Goal: Information Seeking & Learning: Compare options

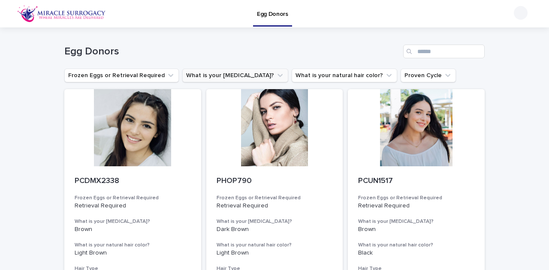
click at [215, 74] on button "What is your [MEDICAL_DATA]?" at bounding box center [235, 76] width 106 height 14
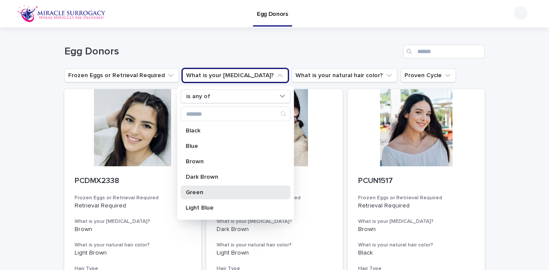
click at [223, 191] on p "Green" at bounding box center [231, 193] width 91 height 6
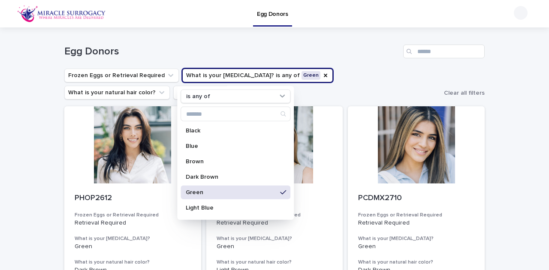
click at [314, 98] on ul "Frozen Eggs or Retrieval Required What is your eye color? is any of Green is an…" at bounding box center [253, 84] width 380 height 34
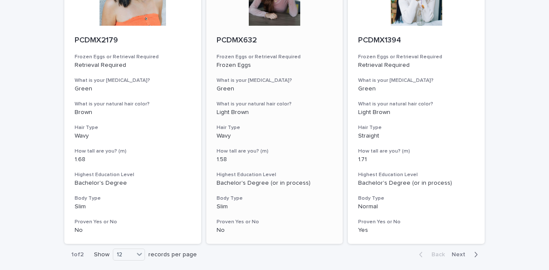
scroll to position [1124, 0]
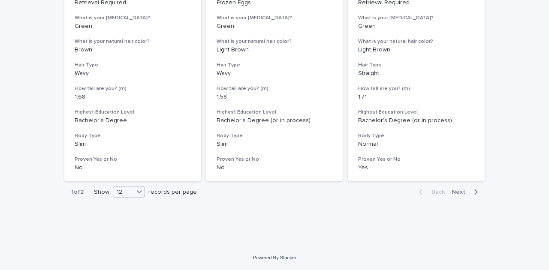
click at [132, 194] on div "12" at bounding box center [129, 192] width 32 height 12
click at [123, 224] on div "36" at bounding box center [127, 224] width 31 height 10
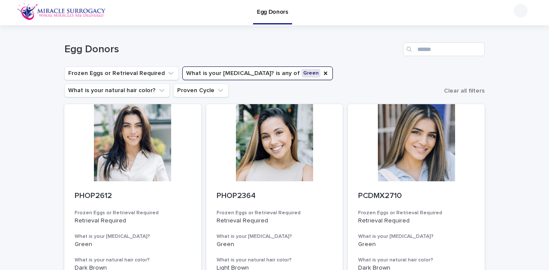
scroll to position [0, 0]
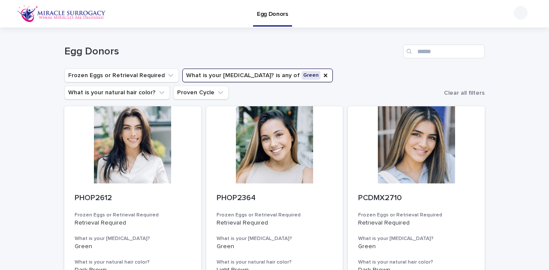
click at [294, 77] on button "What is your eye color? is any of Green" at bounding box center [257, 76] width 151 height 14
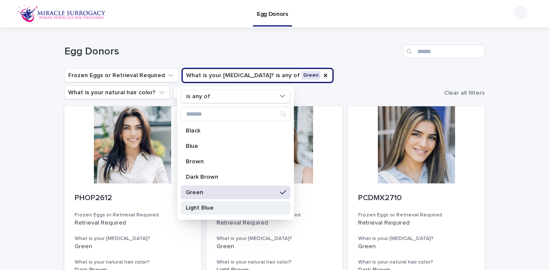
click at [208, 208] on p "Light Blue" at bounding box center [231, 208] width 91 height 6
click at [221, 192] on p "Green" at bounding box center [231, 193] width 91 height 6
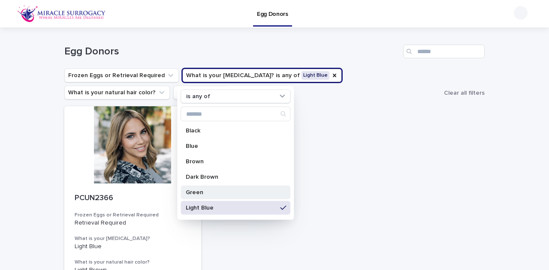
scroll to position [28, 0]
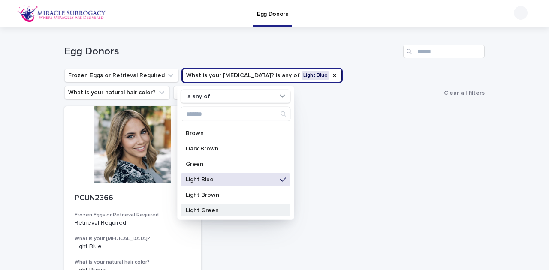
click at [221, 206] on div "Light Green" at bounding box center [236, 211] width 110 height 14
click at [220, 181] on p "Light Blue" at bounding box center [231, 180] width 91 height 6
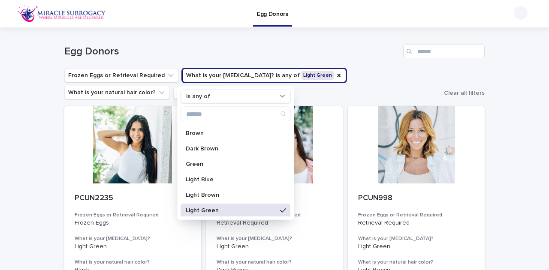
click at [498, 141] on div "Loading... Saving… Loading... Saving… Egg Donors Frozen Eggs or Retrieval Requi…" at bounding box center [274, 246] width 549 height 439
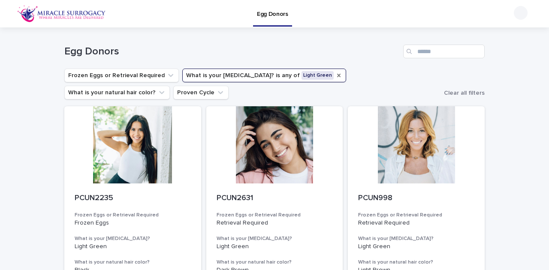
click at [337, 75] on icon "What is your eye color?" at bounding box center [338, 75] width 3 height 3
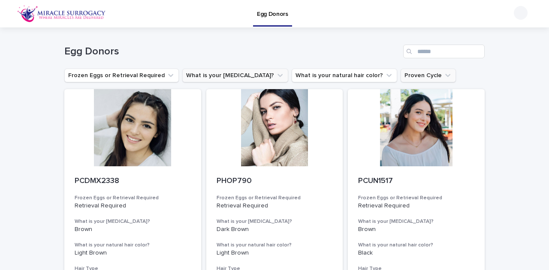
click at [444, 77] on icon "Proven Cycle" at bounding box center [448, 75] width 9 height 9
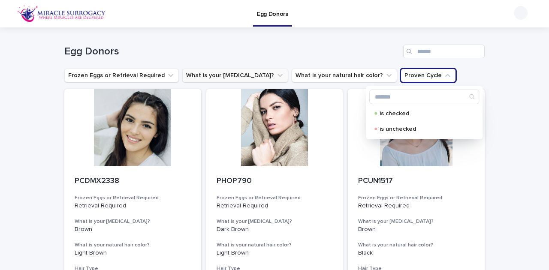
click at [315, 59] on div "Egg Donors" at bounding box center [274, 47] width 421 height 41
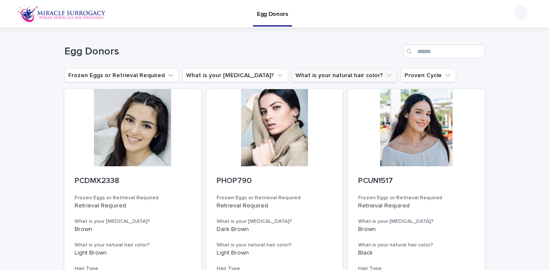
click at [305, 73] on button "What is your natural hair color?" at bounding box center [345, 76] width 106 height 14
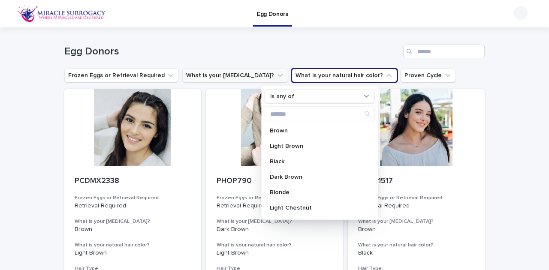
click at [233, 79] on button "What is your [MEDICAL_DATA]?" at bounding box center [235, 76] width 106 height 14
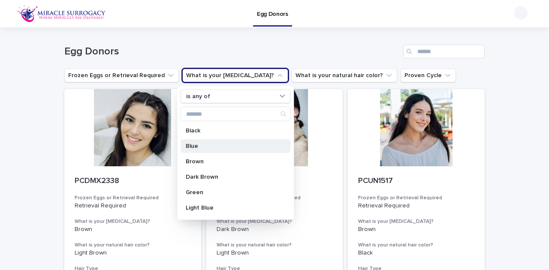
click at [215, 147] on p "Blue" at bounding box center [231, 146] width 91 height 6
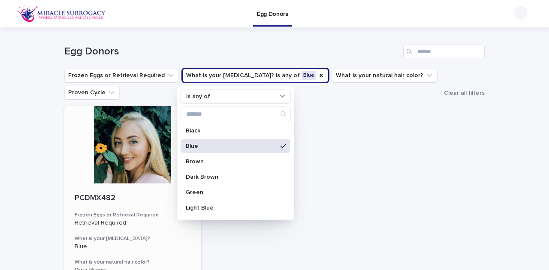
click at [119, 214] on h3 "Frozen Eggs or Retrieval Required" at bounding box center [133, 215] width 116 height 7
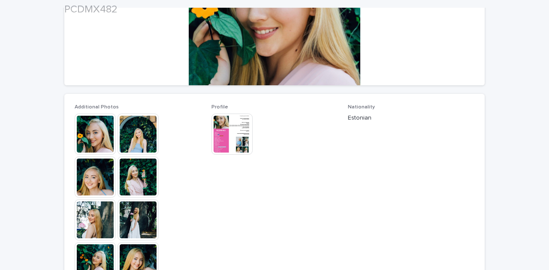
scroll to position [200, 0]
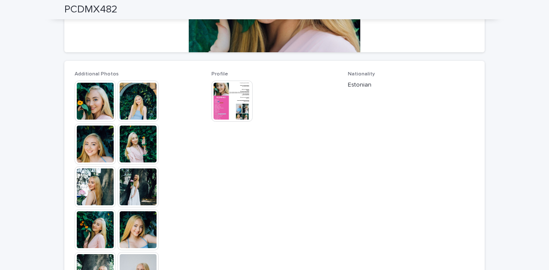
click at [221, 108] on img at bounding box center [232, 101] width 41 height 41
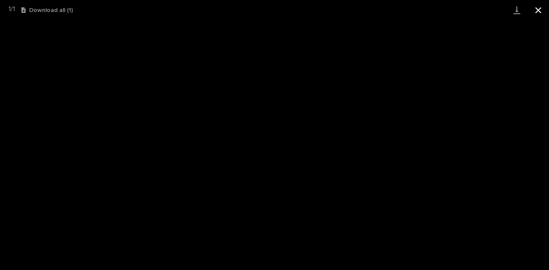
click at [532, 11] on button "Close gallery" at bounding box center [538, 10] width 21 height 20
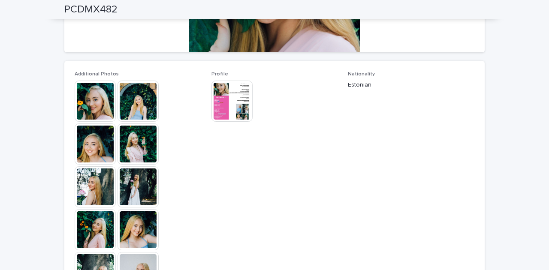
click at [100, 134] on img at bounding box center [95, 144] width 41 height 41
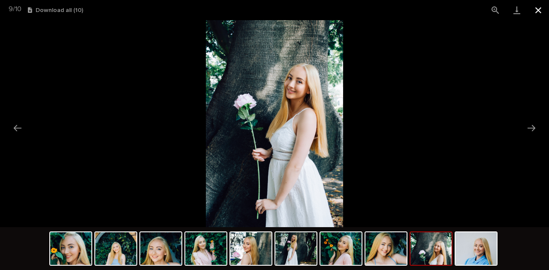
click at [534, 9] on button "Close gallery" at bounding box center [538, 10] width 21 height 20
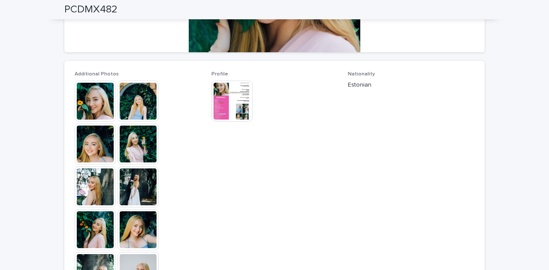
scroll to position [0, 0]
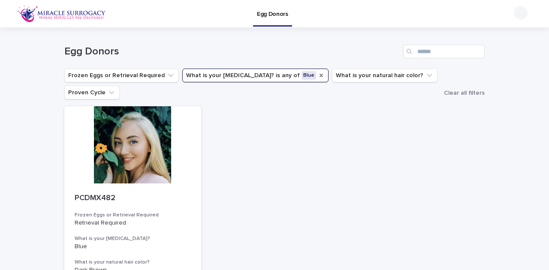
click at [320, 76] on icon "What is your eye color?" at bounding box center [321, 75] width 3 height 3
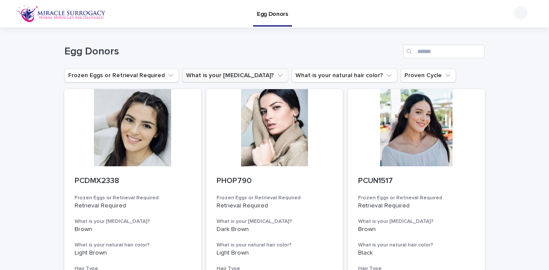
click at [276, 74] on icon "What is your eye color?" at bounding box center [280, 75] width 9 height 9
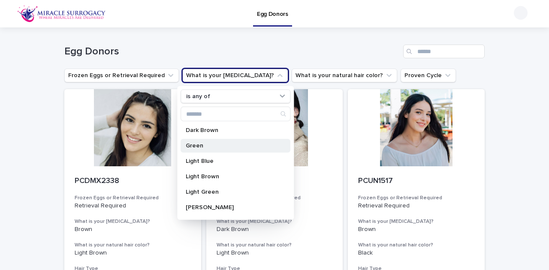
scroll to position [57, 0]
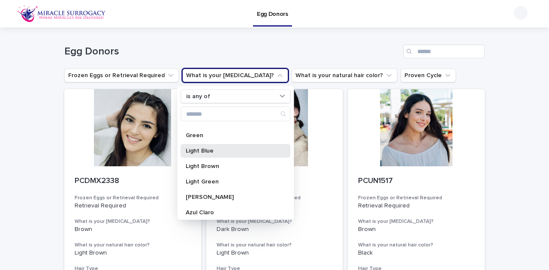
click at [233, 148] on p "Light Blue" at bounding box center [231, 151] width 91 height 6
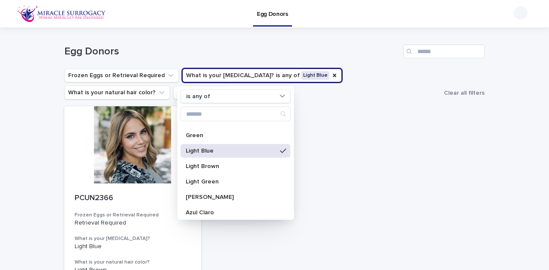
click at [220, 145] on div "Light Blue" at bounding box center [236, 151] width 110 height 14
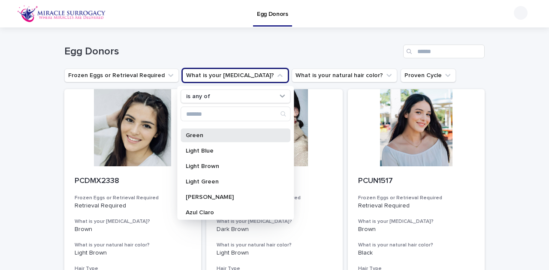
click at [218, 136] on p "Green" at bounding box center [231, 136] width 91 height 6
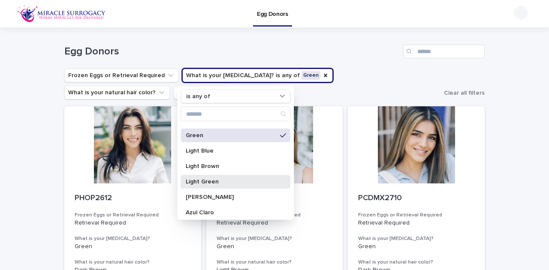
click at [221, 180] on p "Light Green" at bounding box center [231, 182] width 91 height 6
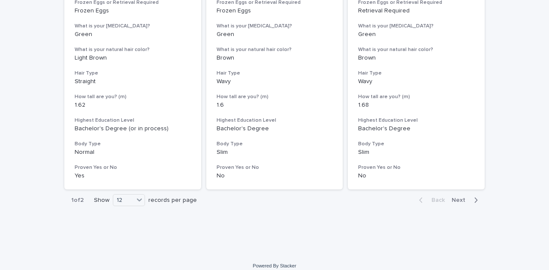
scroll to position [1124, 0]
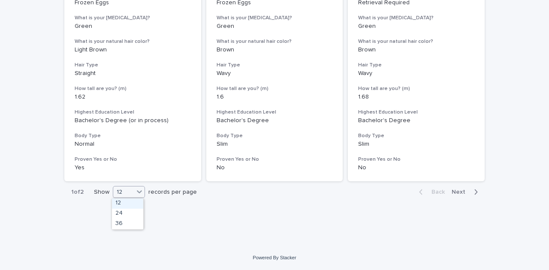
click at [137, 191] on icon at bounding box center [139, 192] width 5 height 3
click at [136, 227] on div "36" at bounding box center [127, 224] width 31 height 10
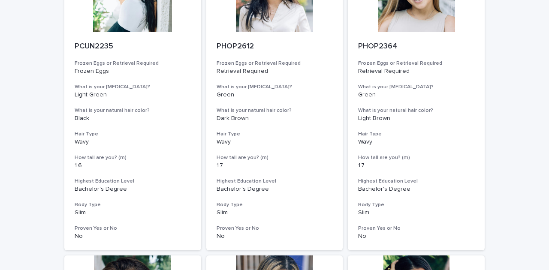
scroll to position [0, 0]
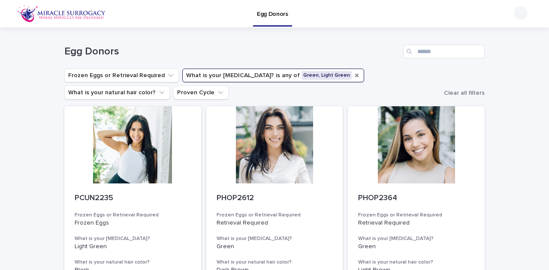
click at [355, 75] on icon "What is your eye color?" at bounding box center [356, 75] width 3 height 3
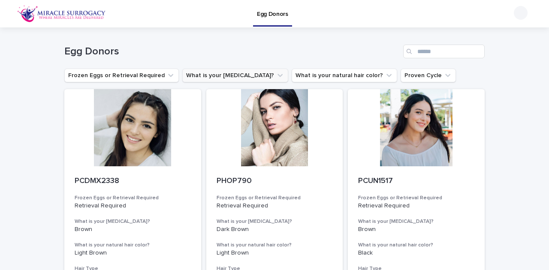
click at [276, 78] on icon "What is your eye color?" at bounding box center [280, 75] width 9 height 9
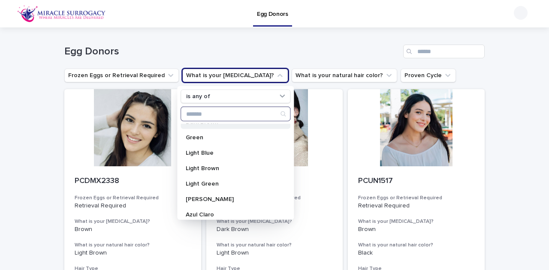
scroll to position [57, 0]
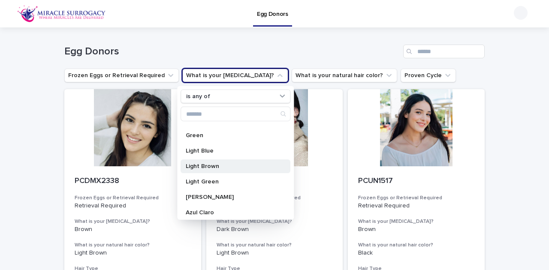
click at [235, 164] on p "Light Brown" at bounding box center [231, 167] width 91 height 6
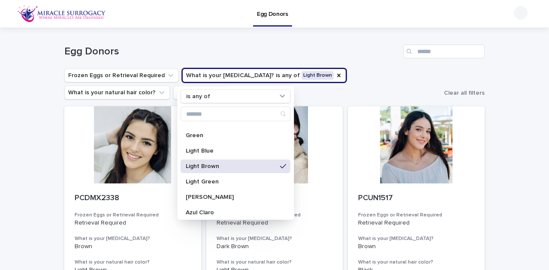
click at [321, 55] on h1 "Egg Donors" at bounding box center [232, 51] width 336 height 12
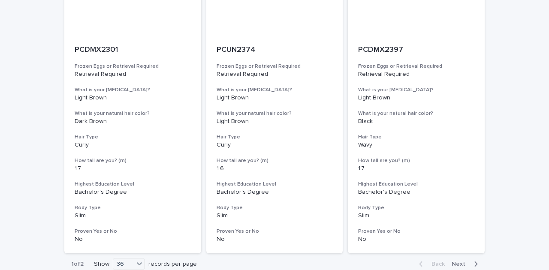
scroll to position [3533, 0]
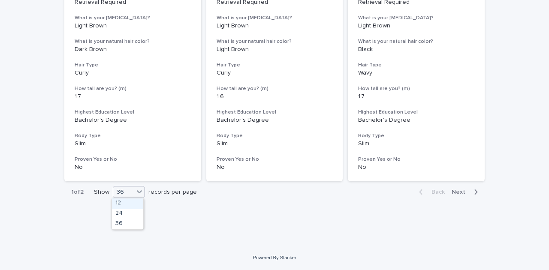
click at [139, 195] on icon at bounding box center [139, 192] width 9 height 9
click at [130, 222] on div "36" at bounding box center [127, 224] width 31 height 10
drag, startPoint x: 457, startPoint y: 193, endPoint x: 317, endPoint y: 234, distance: 145.8
click at [457, 193] on span "Next" at bounding box center [461, 192] width 19 height 6
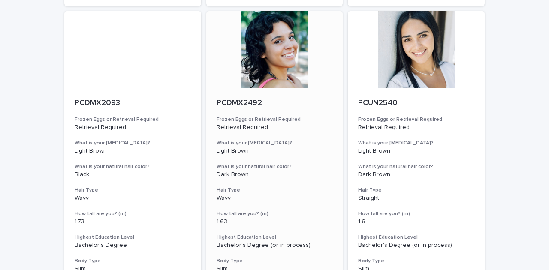
scroll to position [394, 0]
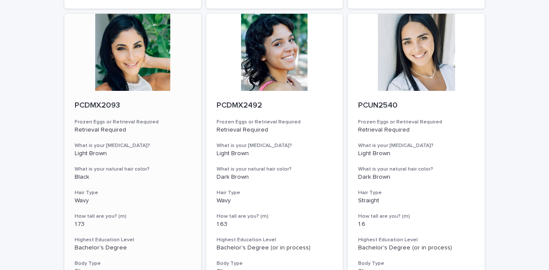
click at [140, 76] on div at bounding box center [132, 52] width 137 height 77
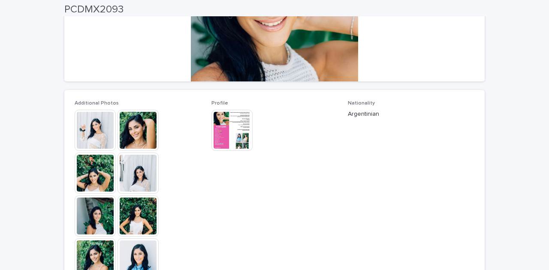
scroll to position [172, 0]
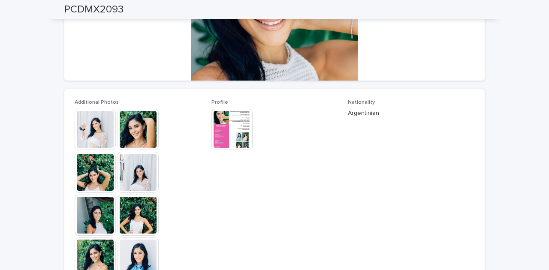
click at [109, 142] on img at bounding box center [95, 129] width 41 height 41
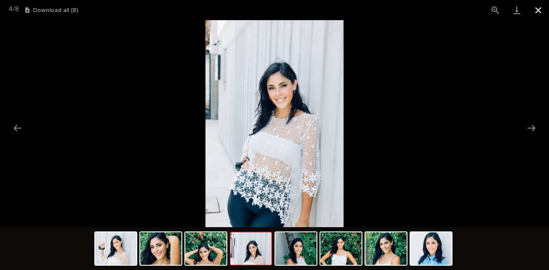
click at [534, 8] on button "Close gallery" at bounding box center [538, 10] width 21 height 20
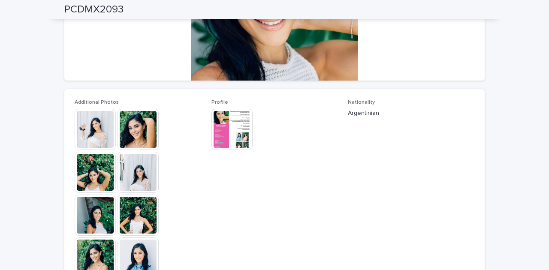
scroll to position [0, 0]
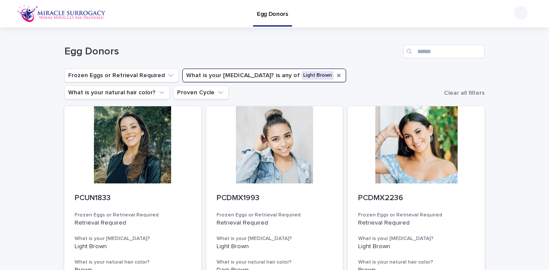
click at [337, 76] on icon "What is your eye color?" at bounding box center [338, 75] width 3 height 3
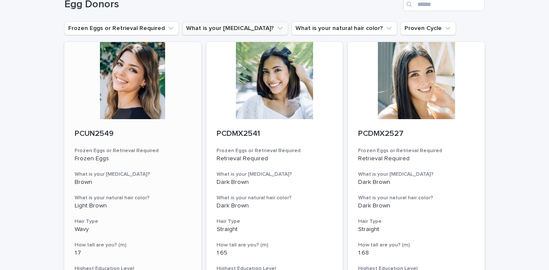
scroll to position [57, 0]
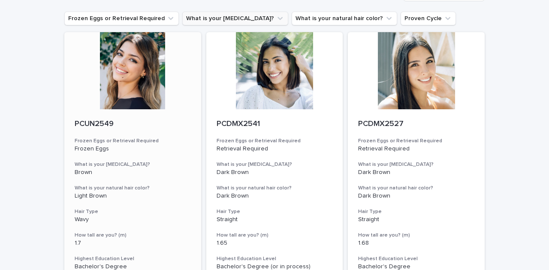
click at [133, 97] on div at bounding box center [132, 70] width 137 height 77
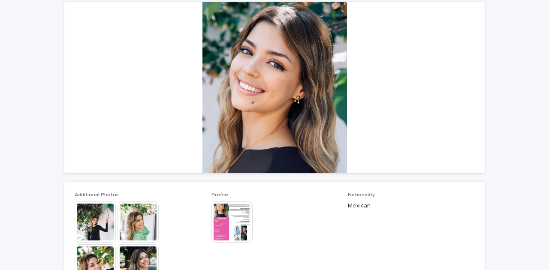
scroll to position [114, 0]
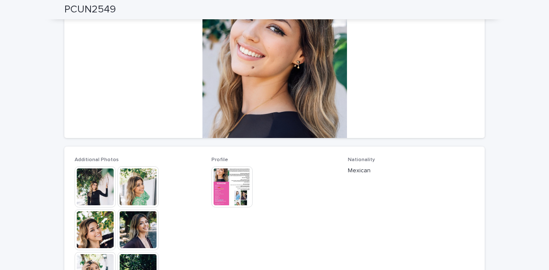
click at [102, 184] on img at bounding box center [95, 187] width 41 height 41
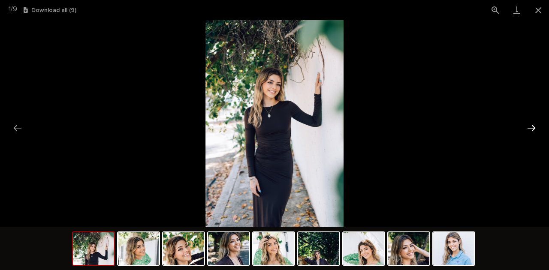
click at [532, 132] on button "Next slide" at bounding box center [532, 128] width 18 height 17
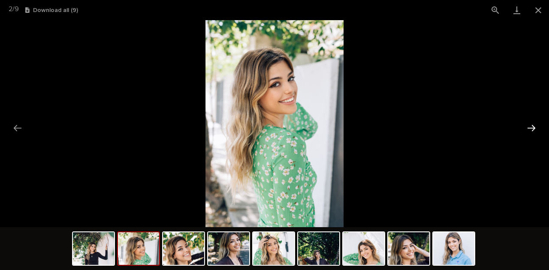
click at [531, 125] on button "Next slide" at bounding box center [532, 128] width 18 height 17
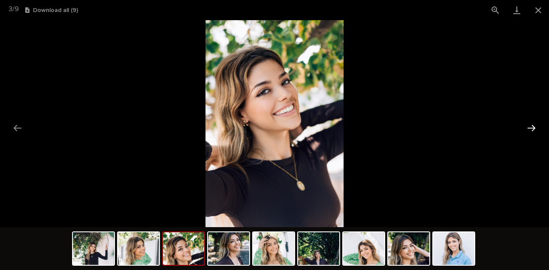
click at [531, 125] on button "Next slide" at bounding box center [532, 128] width 18 height 17
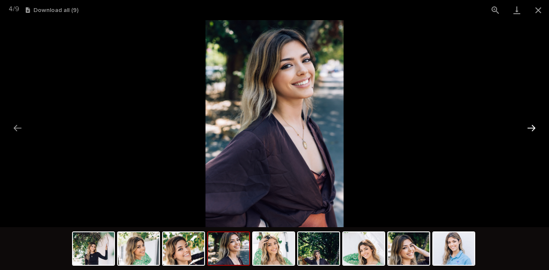
click at [531, 125] on button "Next slide" at bounding box center [532, 128] width 18 height 17
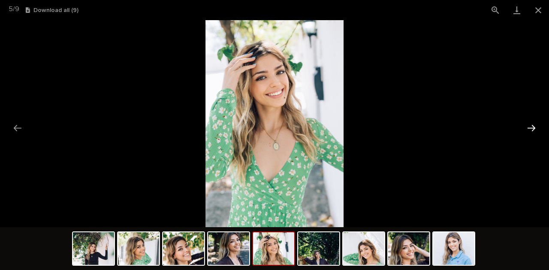
click at [531, 125] on button "Next slide" at bounding box center [532, 128] width 18 height 17
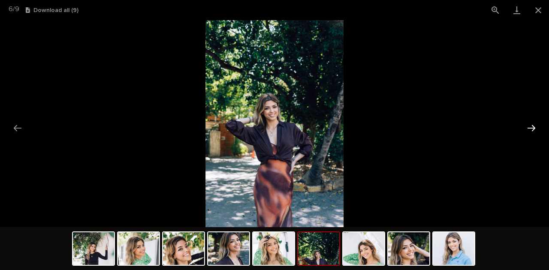
click at [531, 125] on button "Next slide" at bounding box center [532, 128] width 18 height 17
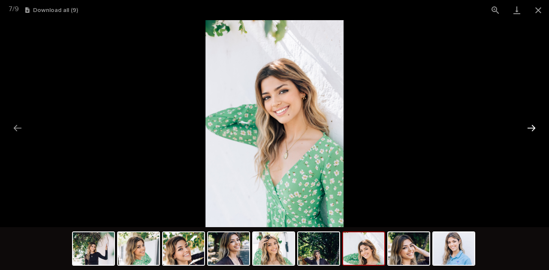
click at [531, 125] on button "Next slide" at bounding box center [532, 128] width 18 height 17
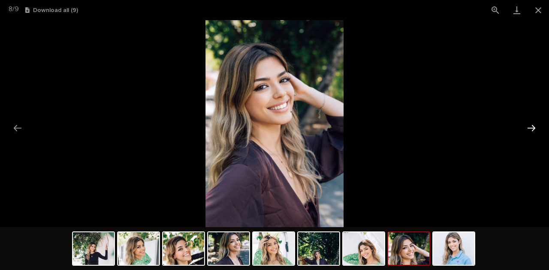
click at [531, 125] on button "Next slide" at bounding box center [532, 128] width 18 height 17
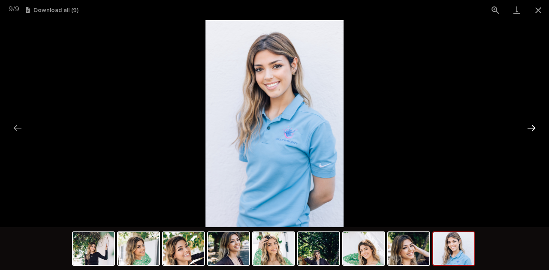
click at [531, 125] on button "Next slide" at bounding box center [532, 128] width 18 height 17
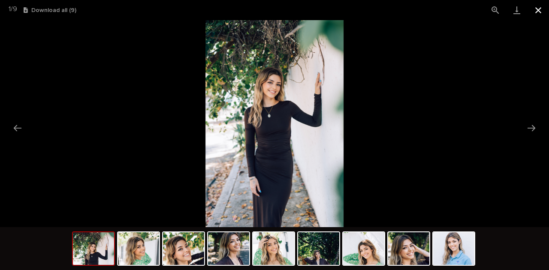
click at [540, 17] on button "Close gallery" at bounding box center [538, 10] width 21 height 20
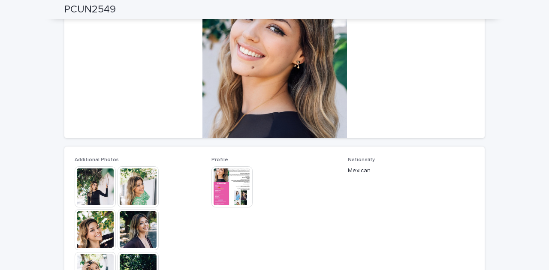
click at [221, 194] on img at bounding box center [232, 187] width 41 height 41
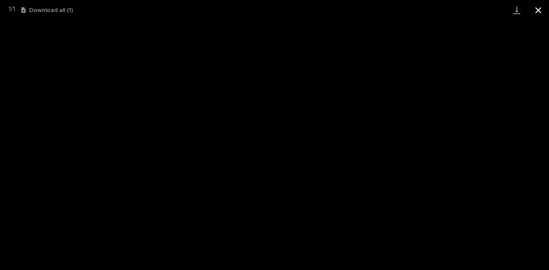
click at [541, 10] on button "Close gallery" at bounding box center [538, 10] width 21 height 20
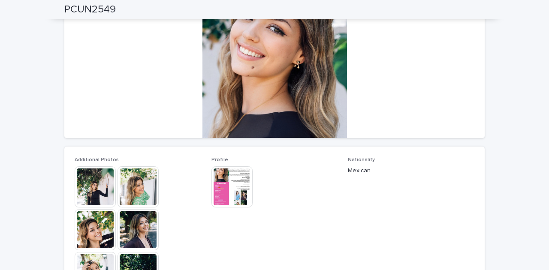
scroll to position [0, 0]
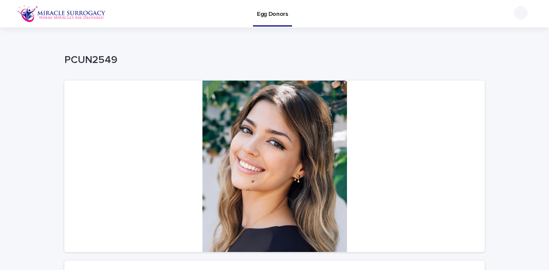
click at [42, 16] on img at bounding box center [61, 13] width 89 height 17
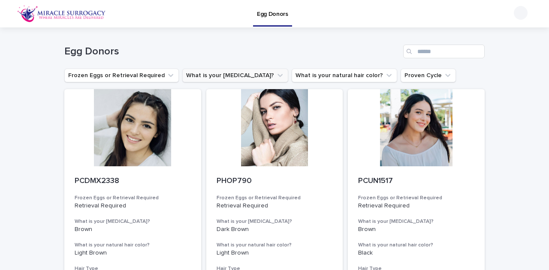
click at [276, 75] on icon "What is your eye color?" at bounding box center [280, 75] width 9 height 9
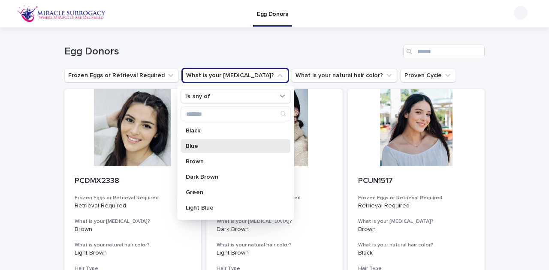
click at [209, 149] on div "Blue" at bounding box center [236, 146] width 110 height 14
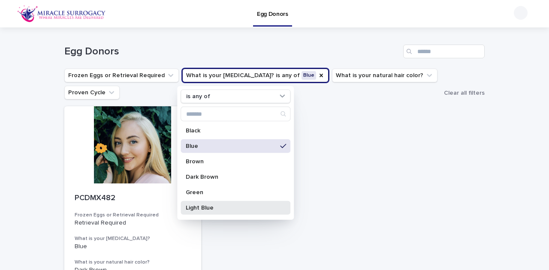
click at [209, 208] on p "Light Blue" at bounding box center [231, 208] width 91 height 6
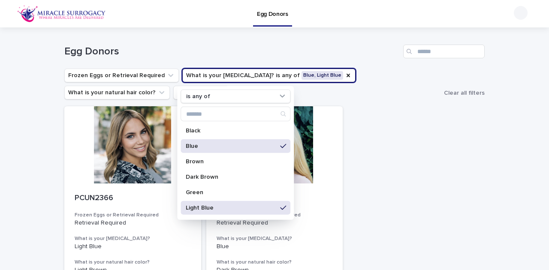
click at [211, 207] on p "Light Blue" at bounding box center [231, 208] width 91 height 6
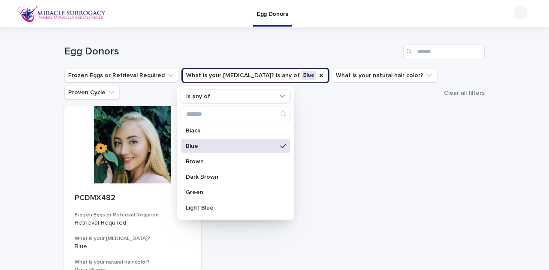
click at [214, 143] on p "Blue" at bounding box center [231, 146] width 91 height 6
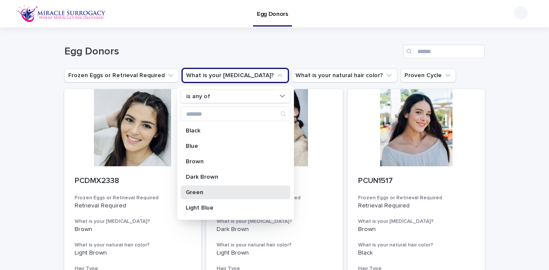
click at [211, 194] on p "Green" at bounding box center [231, 193] width 91 height 6
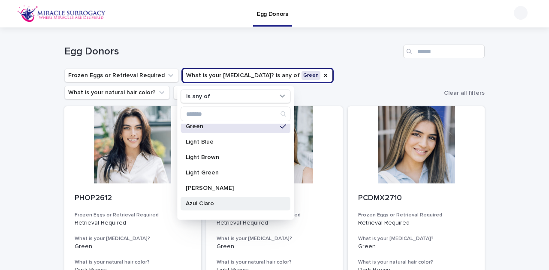
scroll to position [57, 0]
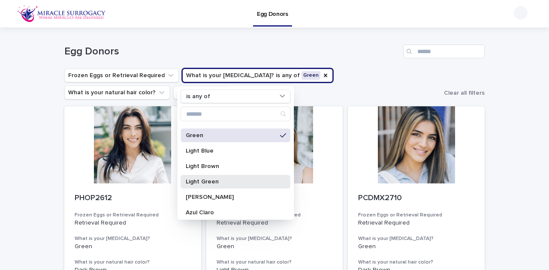
click at [212, 180] on p "Light Green" at bounding box center [231, 182] width 91 height 6
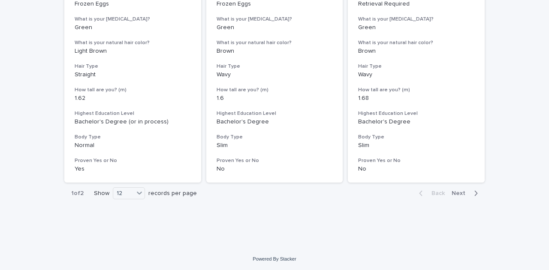
scroll to position [1124, 0]
click at [142, 192] on icon at bounding box center [139, 192] width 9 height 9
click at [130, 229] on div "36" at bounding box center [127, 224] width 31 height 10
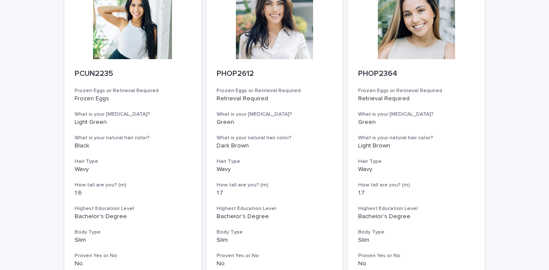
scroll to position [67, 0]
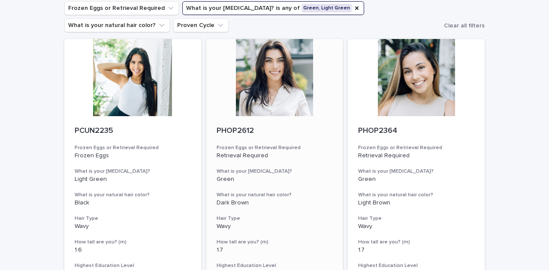
click at [306, 94] on div at bounding box center [274, 77] width 137 height 77
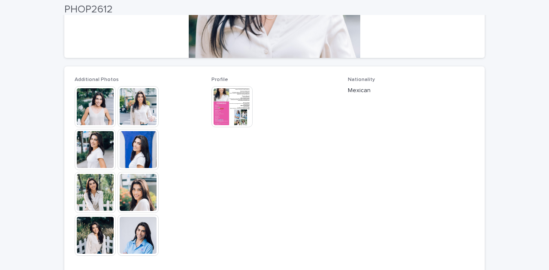
scroll to position [200, 0]
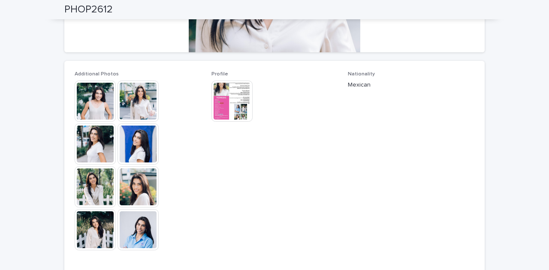
click at [85, 104] on img at bounding box center [95, 101] width 41 height 41
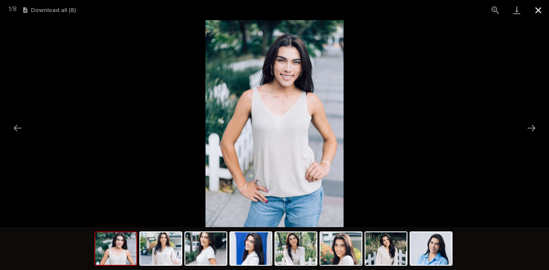
click at [545, 10] on button "Close gallery" at bounding box center [538, 10] width 21 height 20
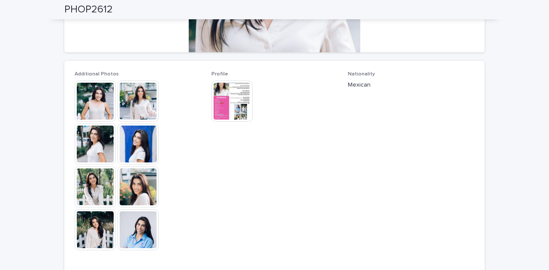
click at [133, 145] on img at bounding box center [138, 144] width 41 height 41
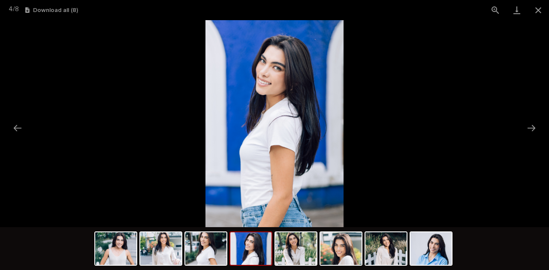
click at [133, 145] on picture at bounding box center [274, 123] width 549 height 207
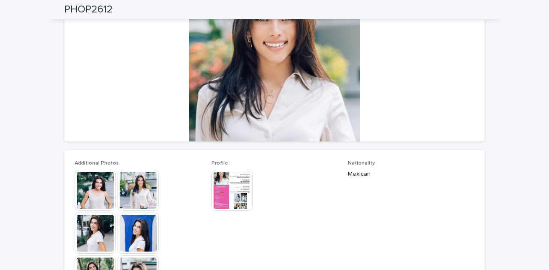
scroll to position [0, 0]
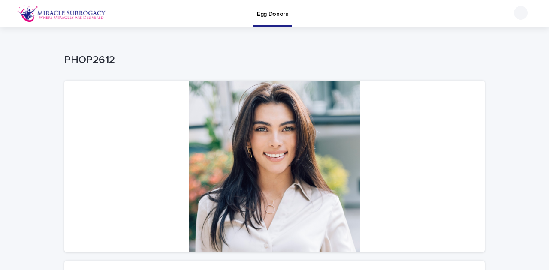
click at [35, 10] on img at bounding box center [61, 13] width 89 height 17
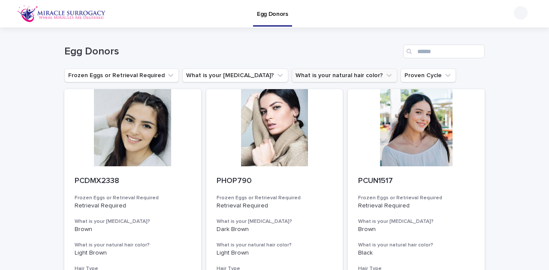
click at [331, 77] on button "What is your natural hair color?" at bounding box center [345, 76] width 106 height 14
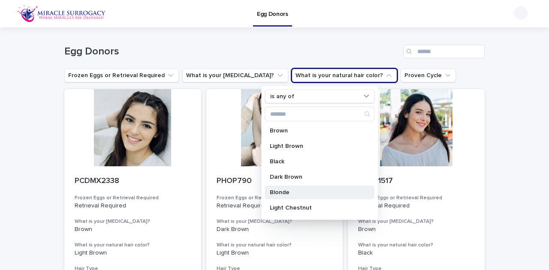
click at [285, 191] on p "Blonde" at bounding box center [315, 193] width 91 height 6
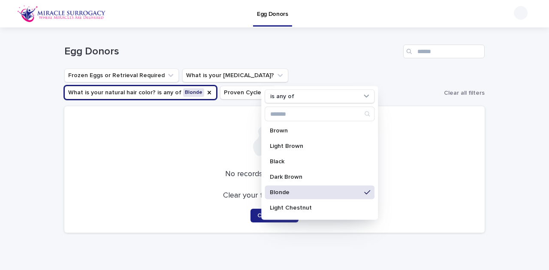
click at [285, 191] on p "Blonde" at bounding box center [315, 193] width 91 height 6
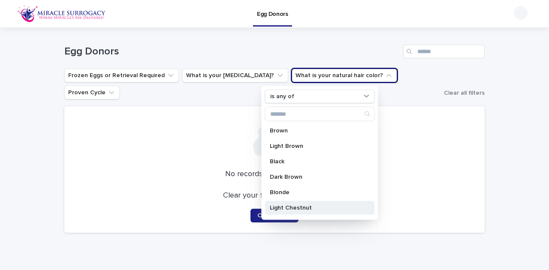
click at [287, 205] on p "Light Chestnut" at bounding box center [315, 208] width 91 height 6
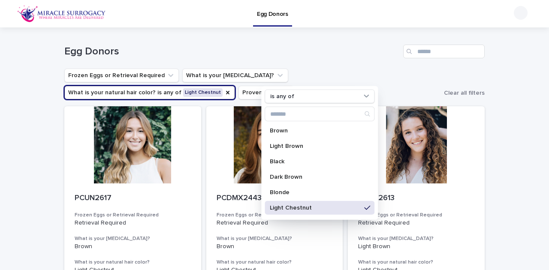
click at [223, 91] on ul "Frozen Eggs or Retrieval Required What is your eye color? What is your natural …" at bounding box center [253, 84] width 380 height 34
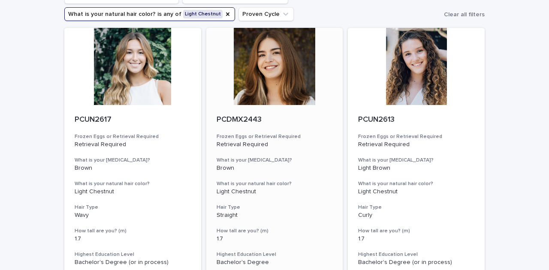
scroll to position [86, 0]
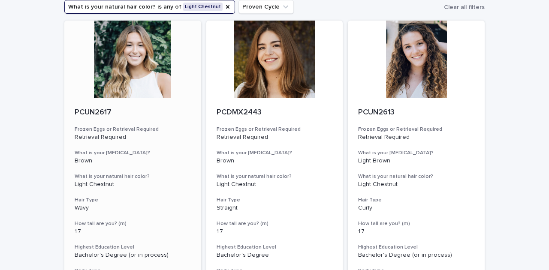
click at [131, 58] on div at bounding box center [132, 59] width 137 height 77
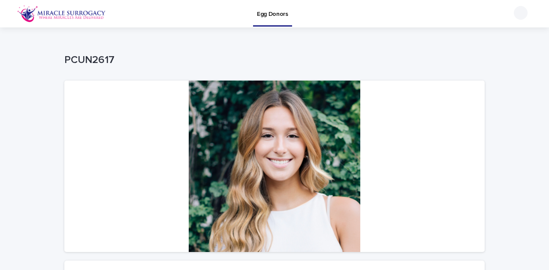
click at [314, 170] on div at bounding box center [274, 167] width 421 height 172
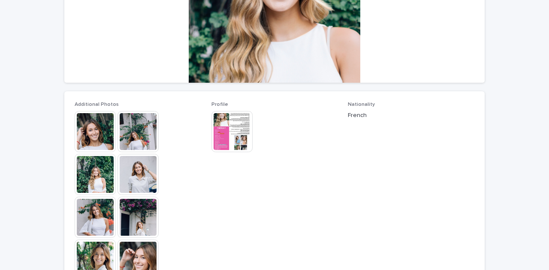
scroll to position [172, 0]
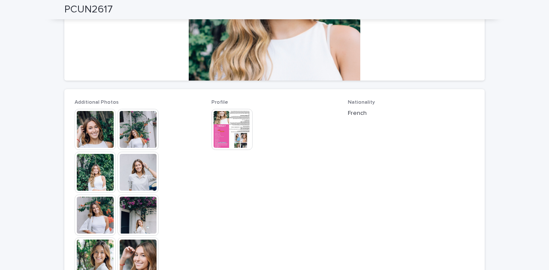
click at [141, 127] on img at bounding box center [138, 129] width 41 height 41
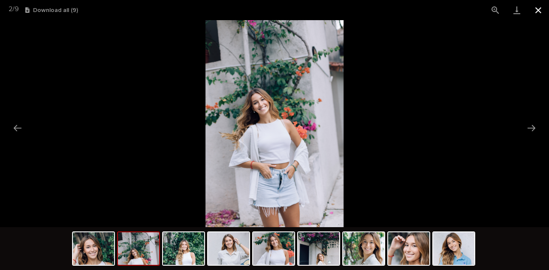
click at [530, 17] on button "Close gallery" at bounding box center [538, 10] width 21 height 20
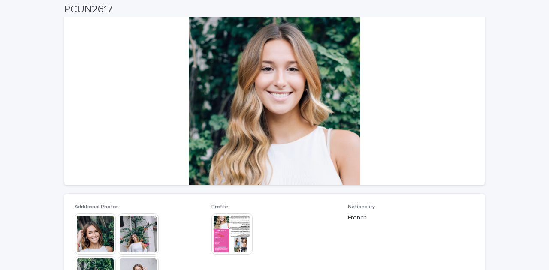
scroll to position [0, 0]
